Goal: Obtain resource: Download file/media

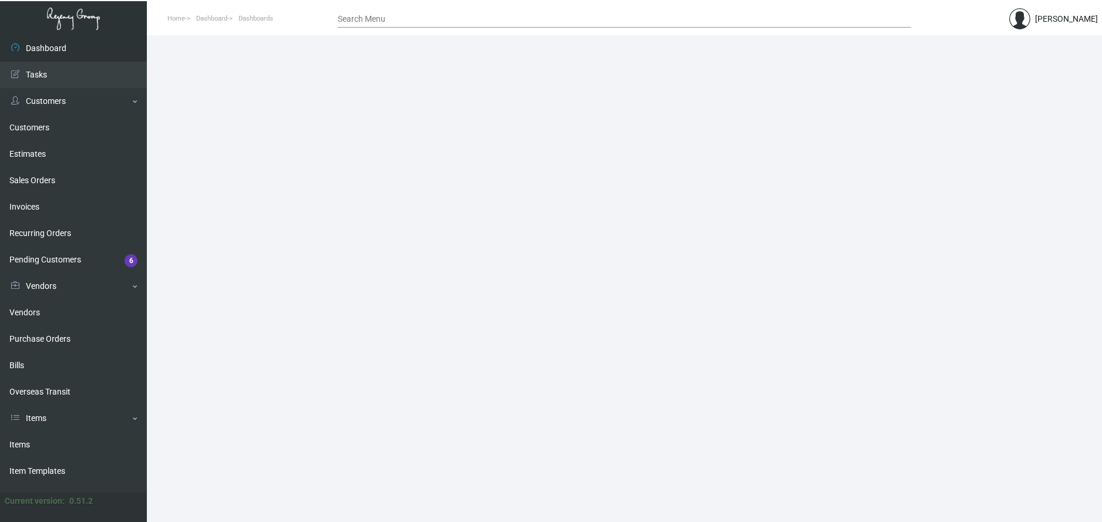
click at [362, 21] on input "Search Menu" at bounding box center [624, 19] width 573 height 9
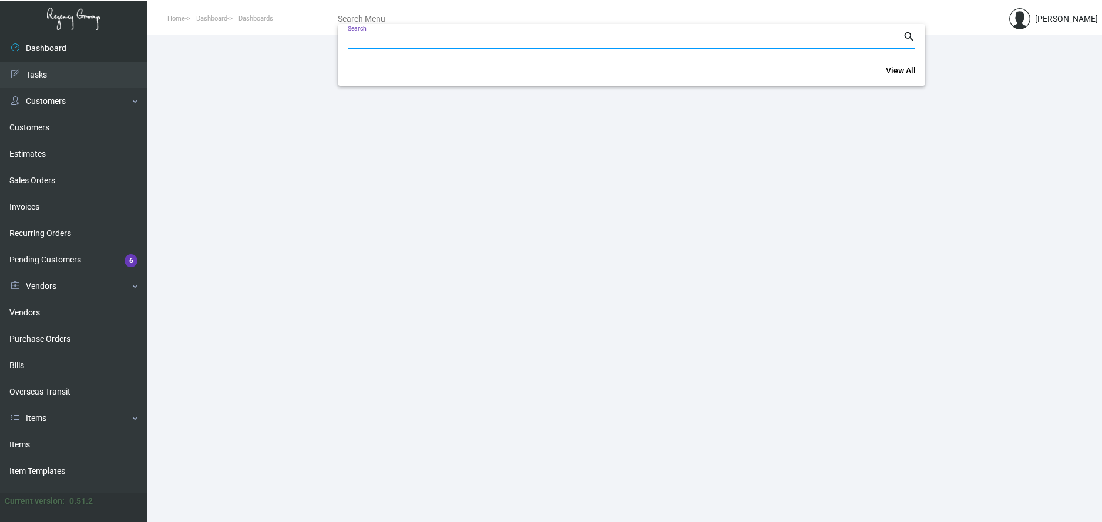
click at [264, 48] on div at bounding box center [551, 261] width 1102 height 522
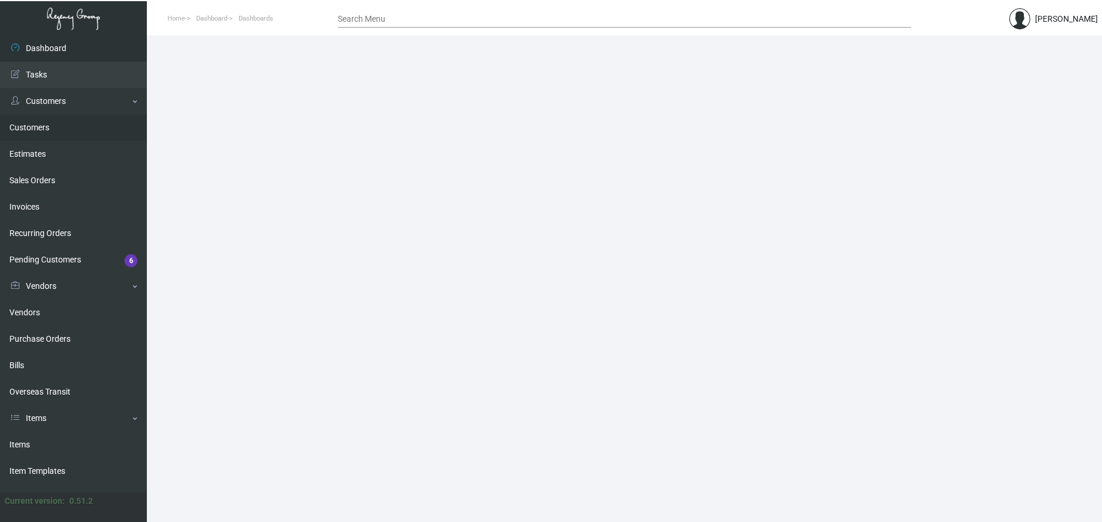
drag, startPoint x: 32, startPoint y: 126, endPoint x: 74, endPoint y: 126, distance: 42.3
click at [32, 126] on link "Customers" at bounding box center [73, 128] width 147 height 26
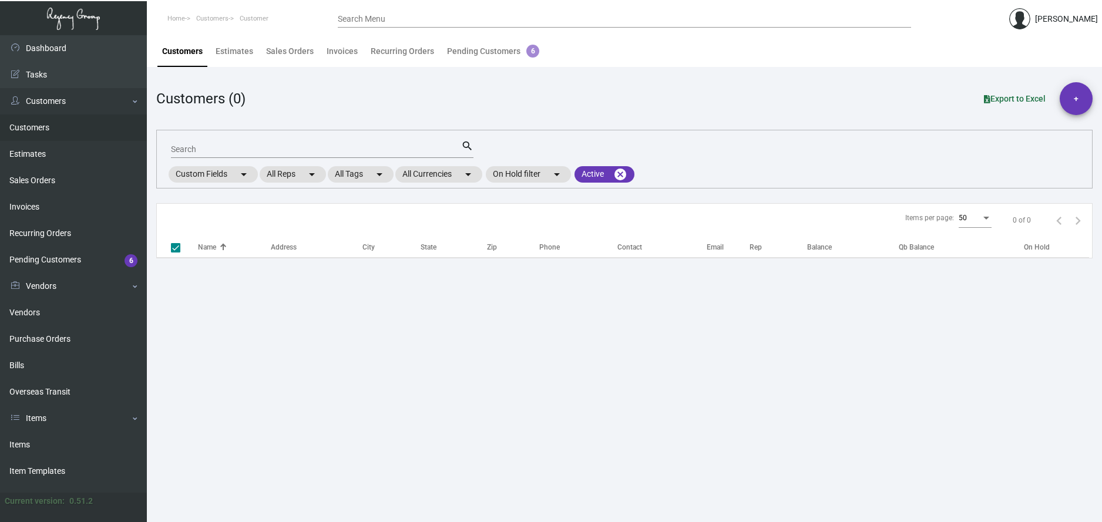
checkbox input "false"
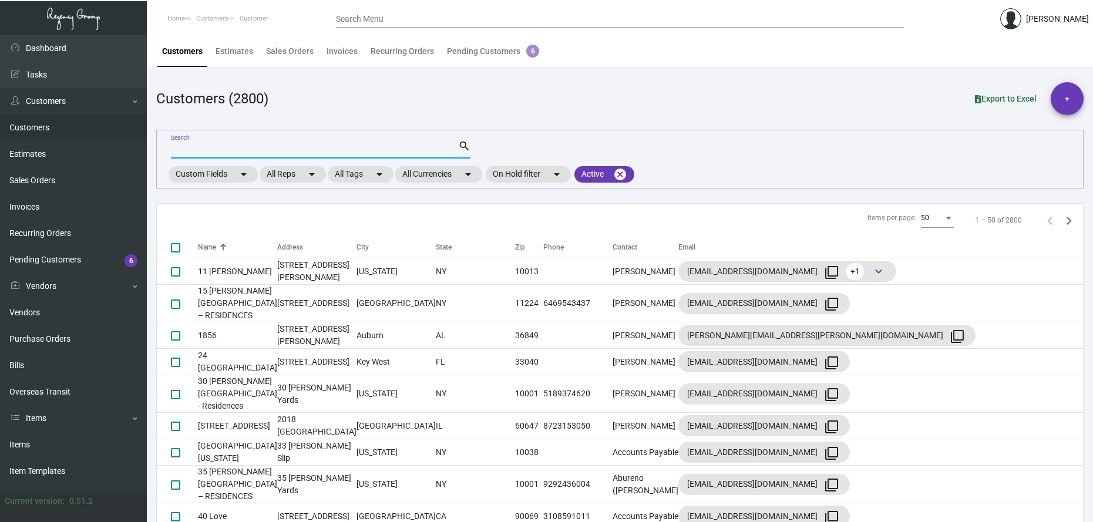
click at [201, 149] on input "Search" at bounding box center [314, 149] width 287 height 9
type input "baccara"
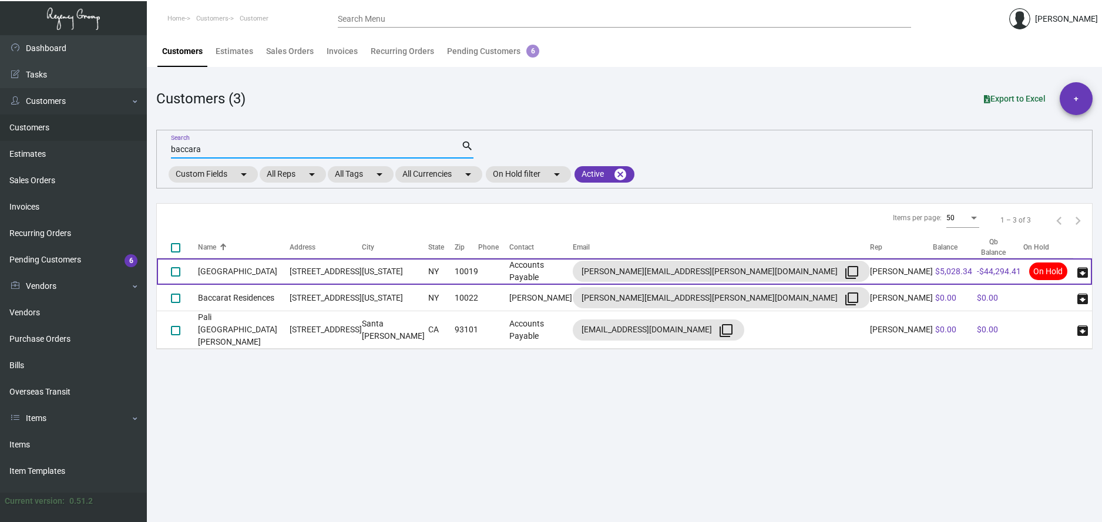
click at [237, 270] on td "[GEOGRAPHIC_DATA]" at bounding box center [244, 271] width 92 height 26
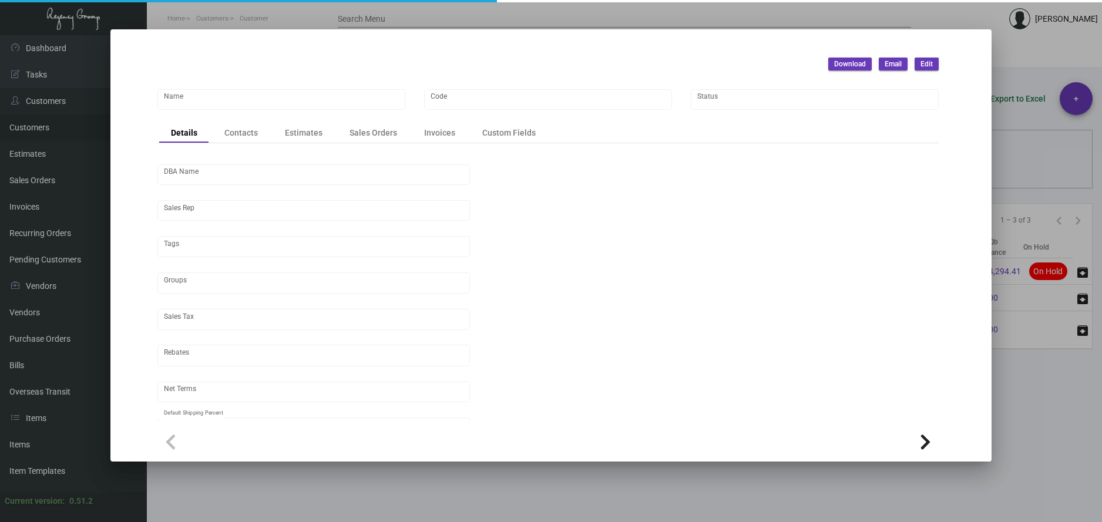
type input "[GEOGRAPHIC_DATA]"
type input "BCRT"
type input "[PERSON_NAME]"
type input "[GEOGRAPHIC_DATA]-[GEOGRAPHIC_DATA] ([US_STATE][GEOGRAPHIC_DATA])"
type input "Net 30"
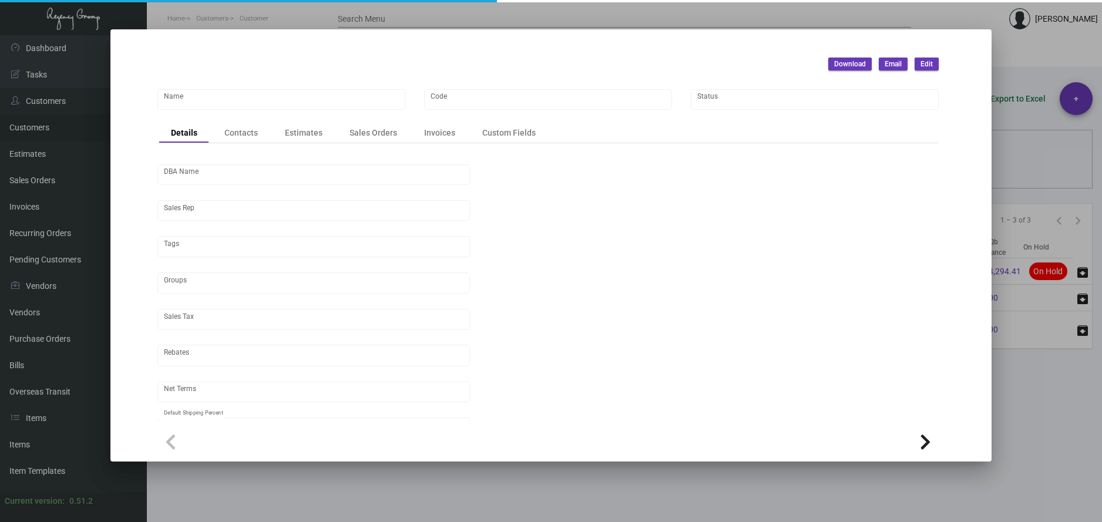
type input "United States Dollar $"
type input "$ 0.00"
checkbox input "true"
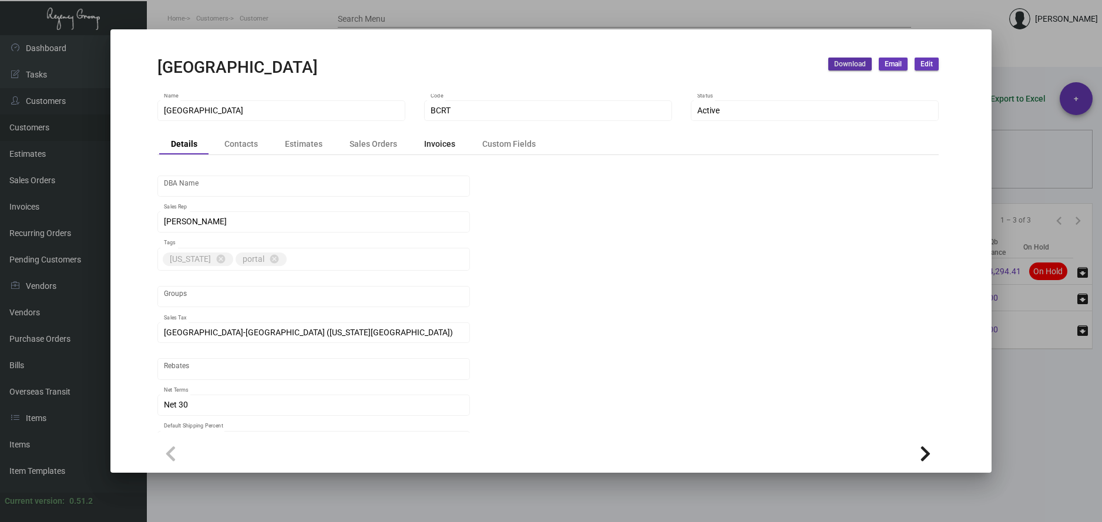
click at [446, 148] on div "Invoices" at bounding box center [439, 144] width 31 height 12
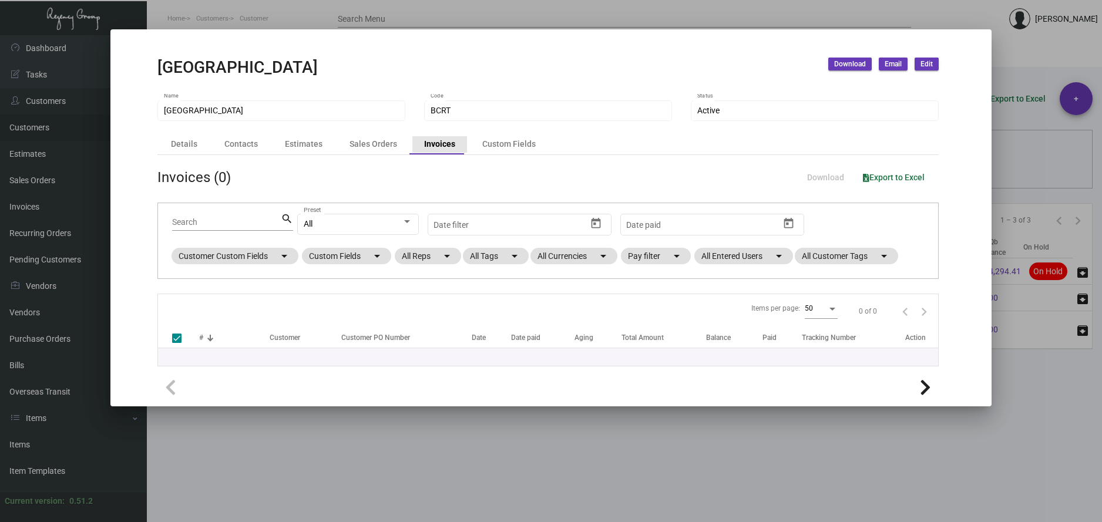
checkbox input "false"
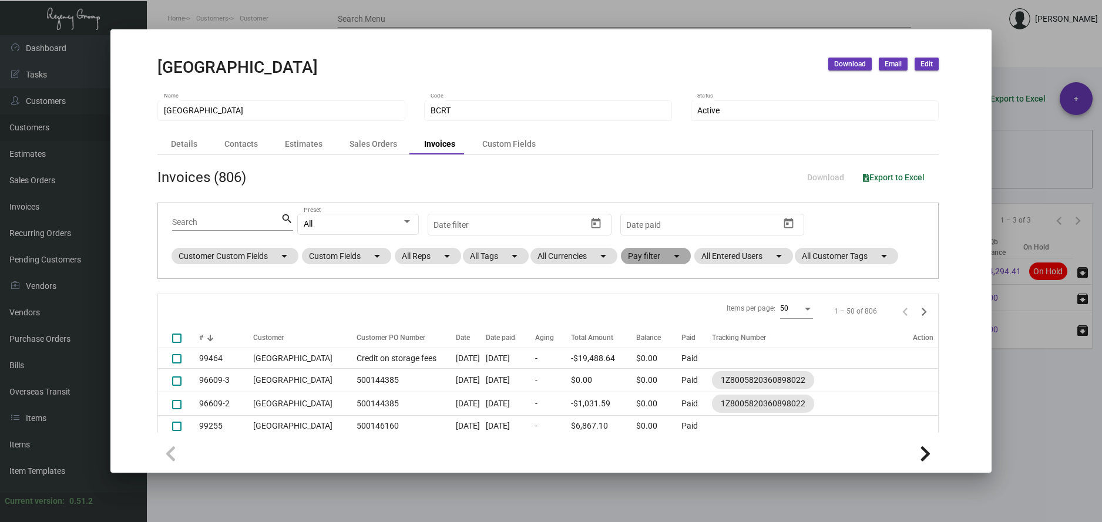
click at [673, 254] on mat-chip "Pay filter arrow_drop_down" at bounding box center [656, 256] width 70 height 16
click at [651, 328] on span "Open" at bounding box center [656, 327] width 19 height 14
click at [638, 332] on input "Open" at bounding box center [637, 332] width 1 height 1
checkbox input "true"
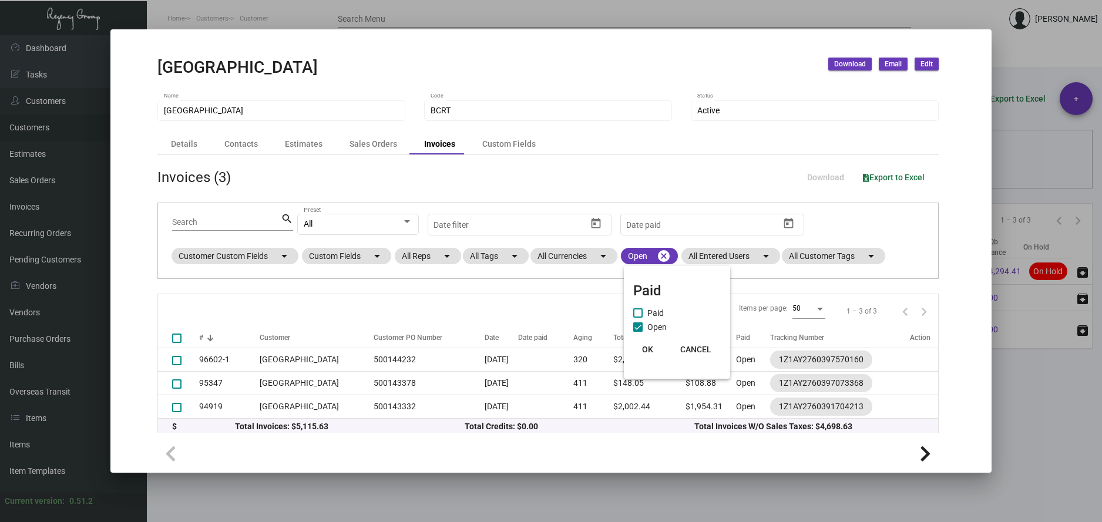
click at [620, 451] on div at bounding box center [551, 261] width 1102 height 522
click at [852, 64] on span "Download" at bounding box center [850, 64] width 32 height 10
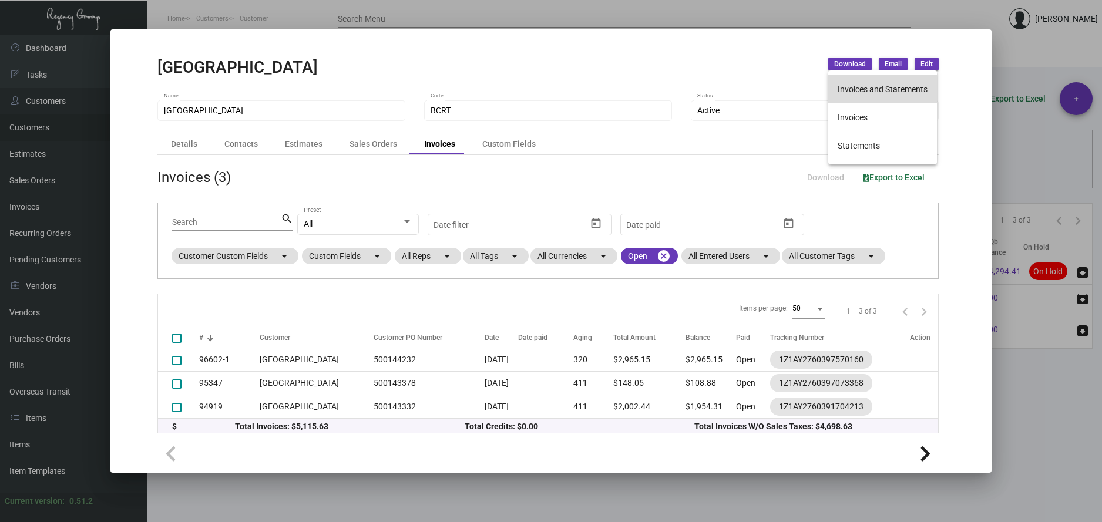
click at [859, 89] on button "Invoices and Statements" at bounding box center [882, 89] width 109 height 28
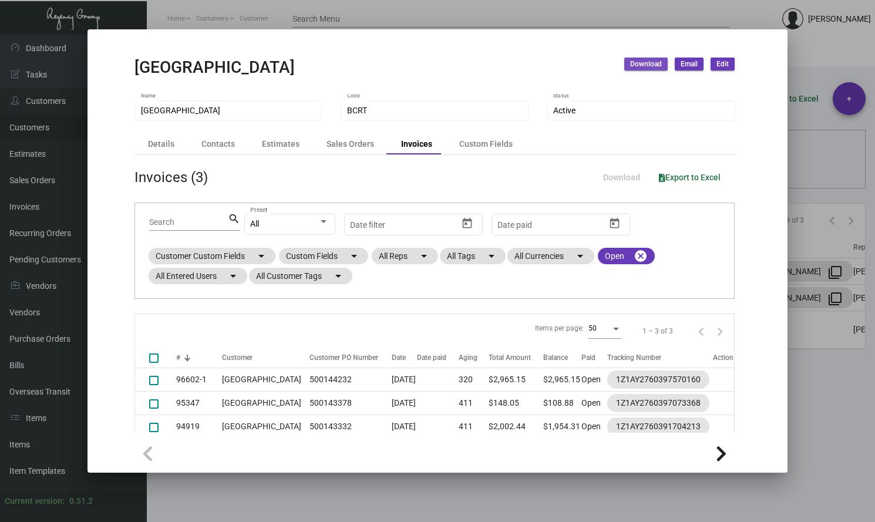
click at [653, 65] on span "Download" at bounding box center [646, 64] width 32 height 10
click at [660, 93] on button "Invoices and Statements" at bounding box center [678, 89] width 109 height 28
